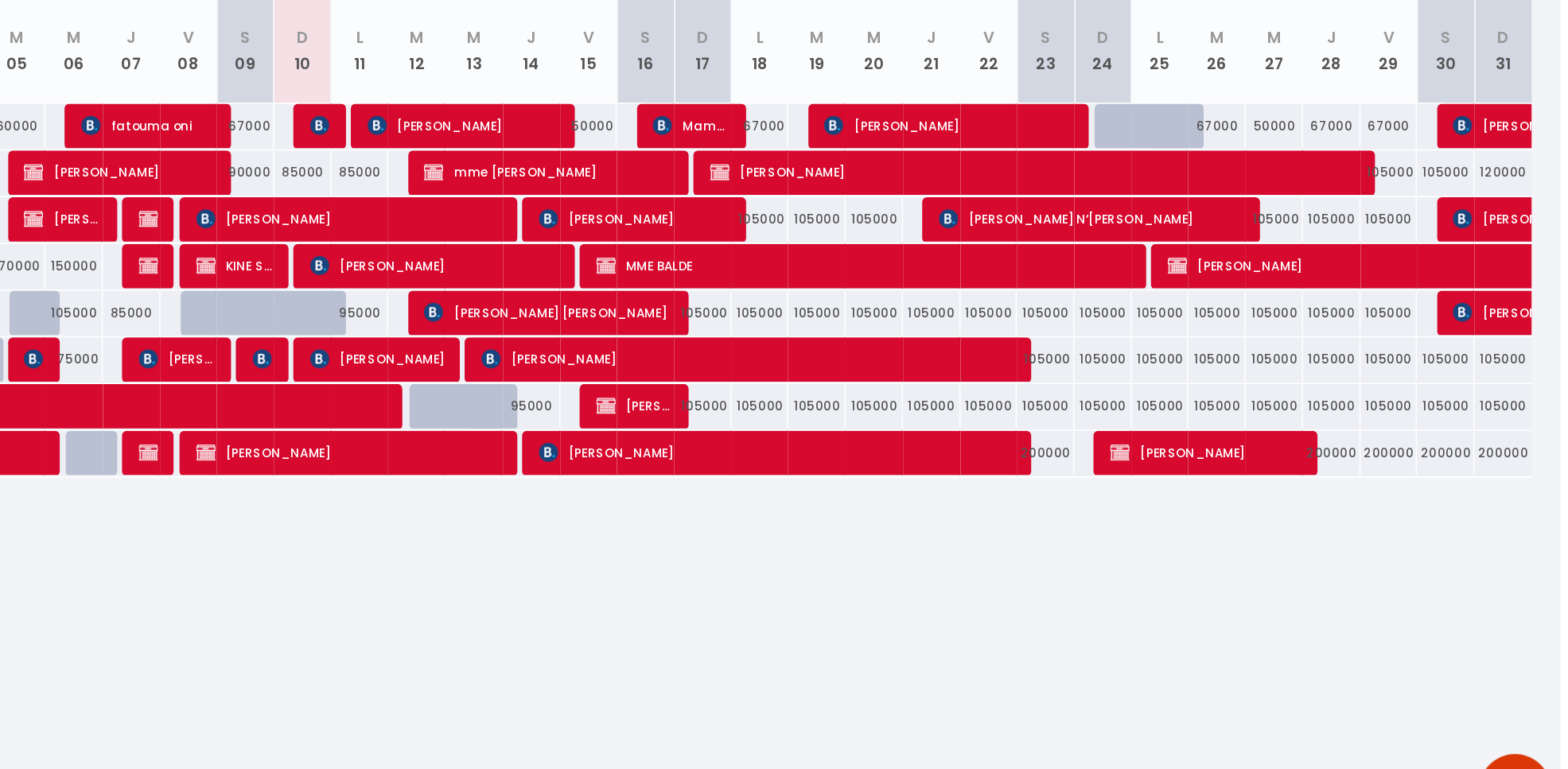
scroll to position [85, 0]
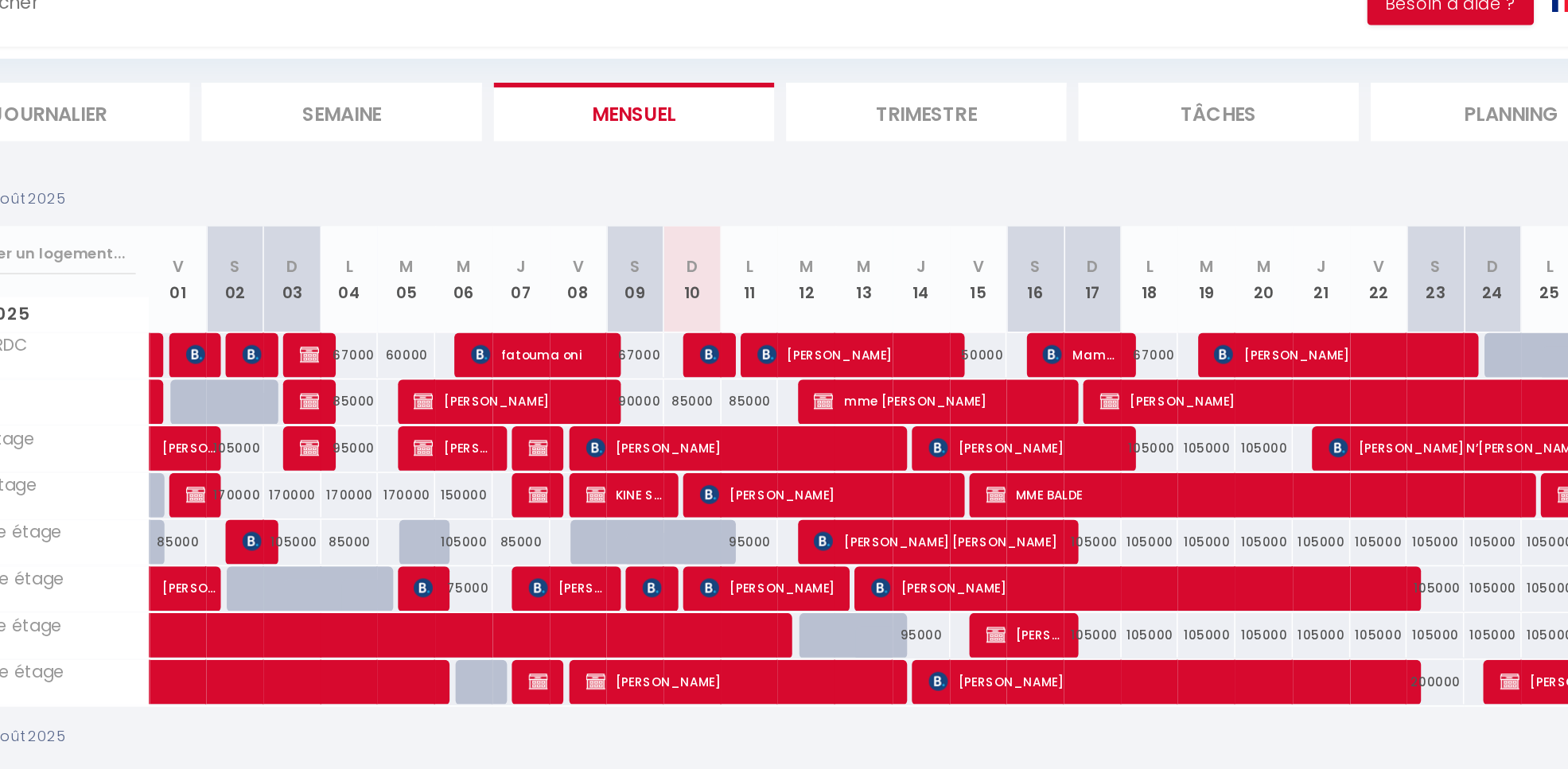
click at [731, 326] on div "85000" at bounding box center [733, 322] width 38 height 29
type input "85000"
type input "Dim 10 Août 2025"
type input "Lun 11 Août 2025"
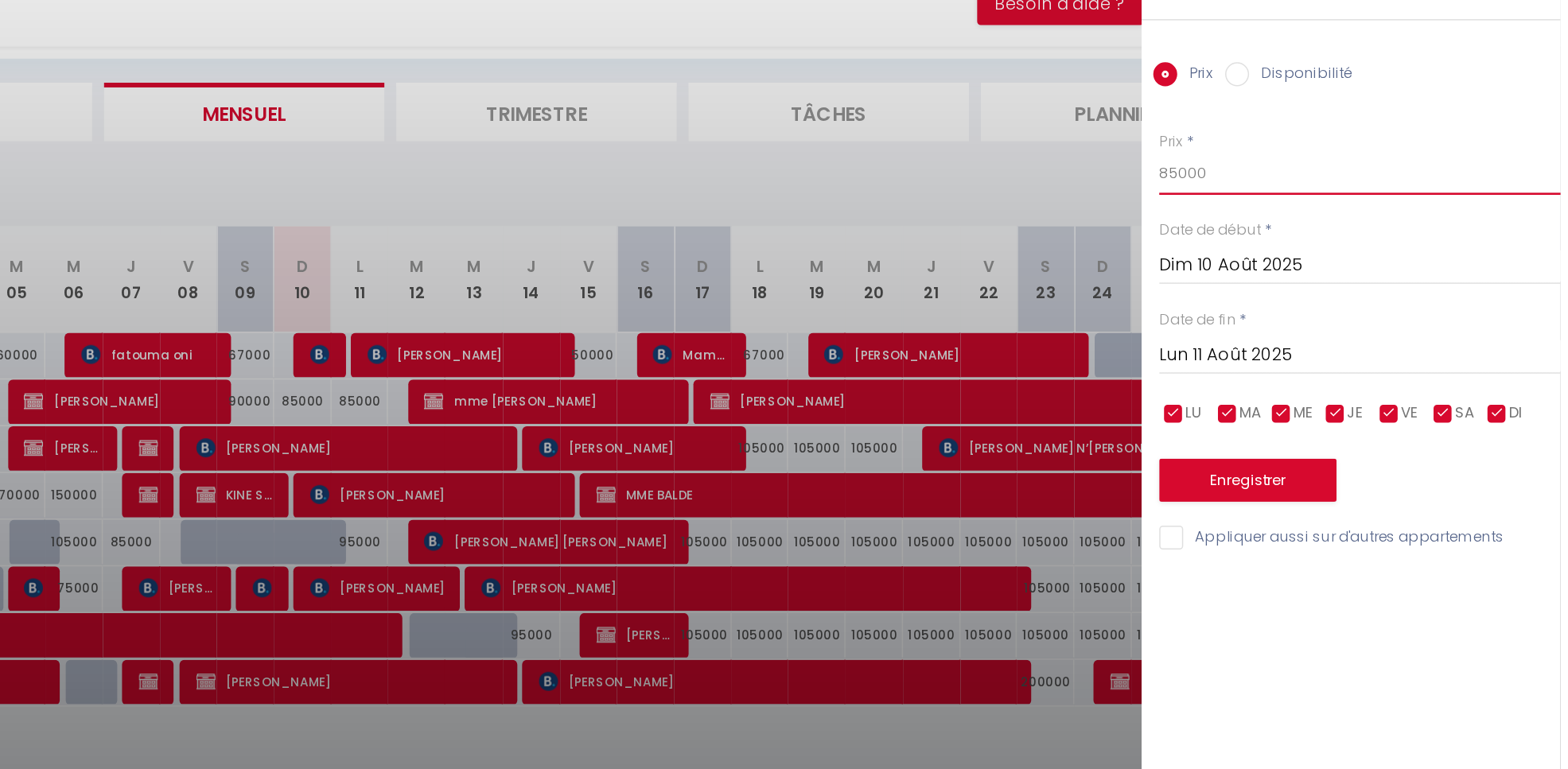
click at [1428, 182] on input "85000" at bounding box center [1434, 171] width 266 height 28
type input "8"
type input "80000"
click at [1359, 369] on button "Enregistrer" at bounding box center [1361, 374] width 118 height 28
